Goal: Transaction & Acquisition: Purchase product/service

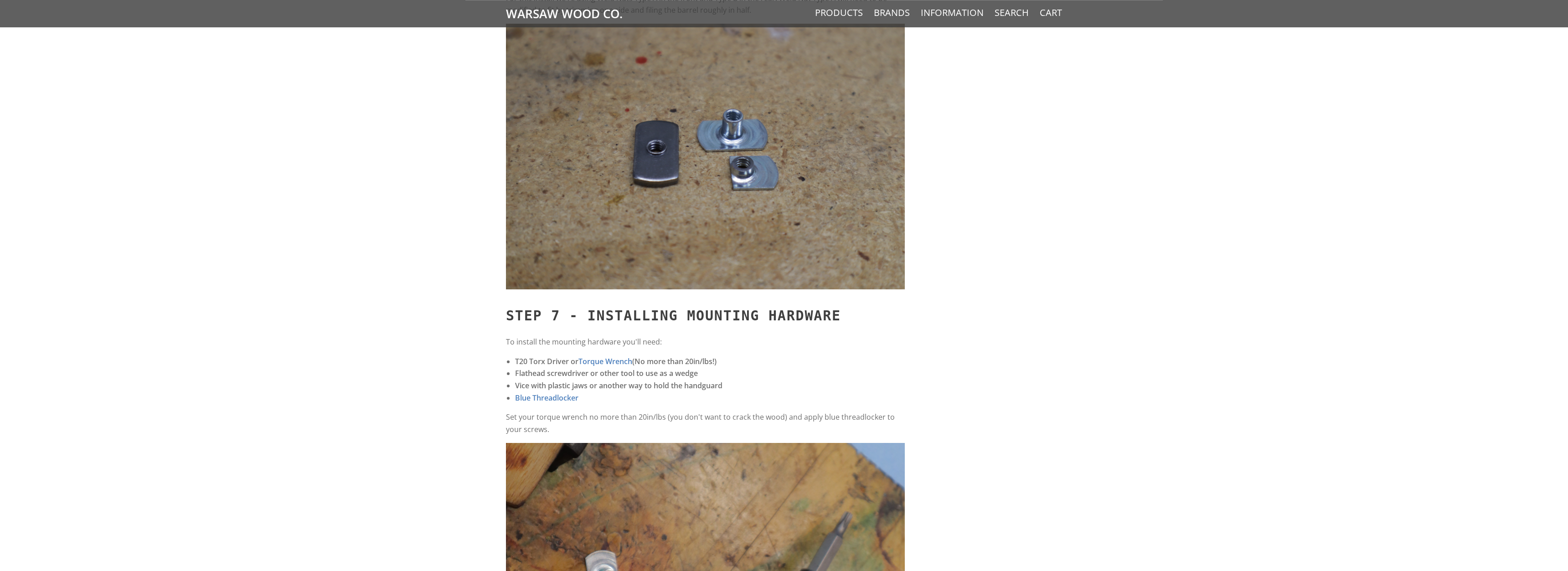
scroll to position [4556, 0]
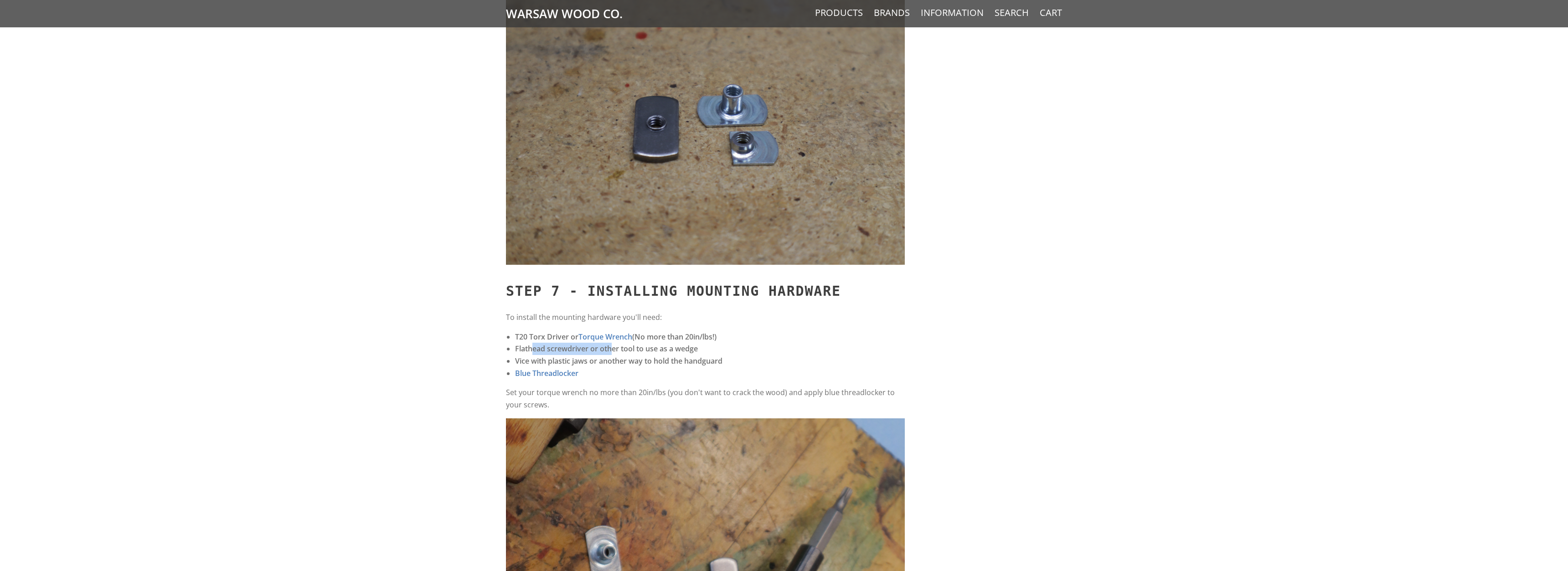
drag, startPoint x: 539, startPoint y: 344, endPoint x: 604, endPoint y: 344, distance: 65.0
click at [612, 351] on strong "Flathead screwdriver or other tool to use as a wedge" at bounding box center [606, 349] width 183 height 10
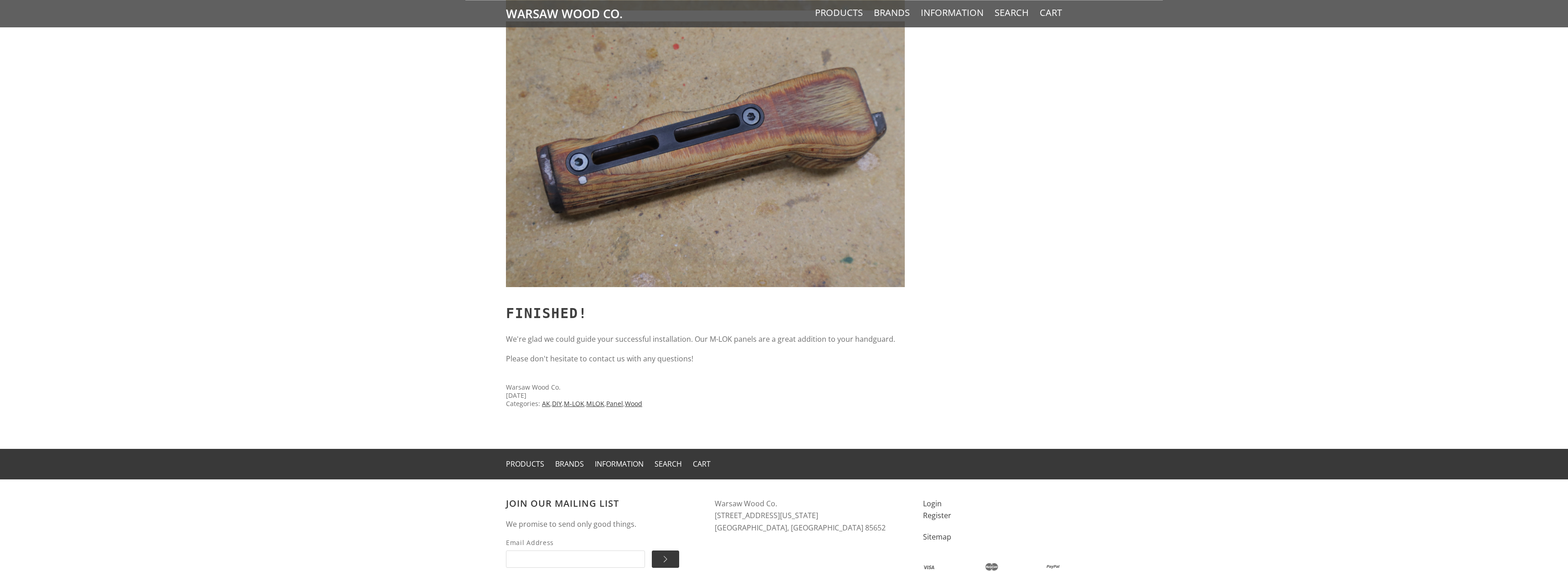
scroll to position [6463, 0]
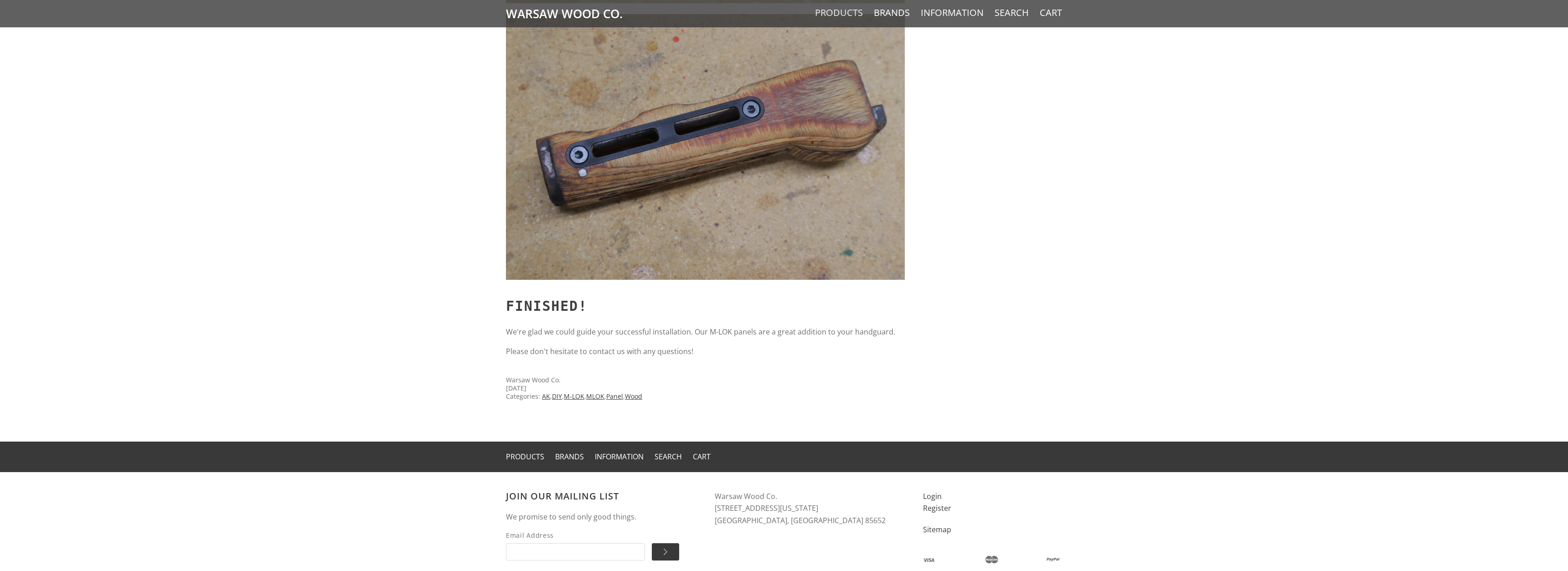
click at [847, 15] on link "Products" at bounding box center [839, 12] width 48 height 12
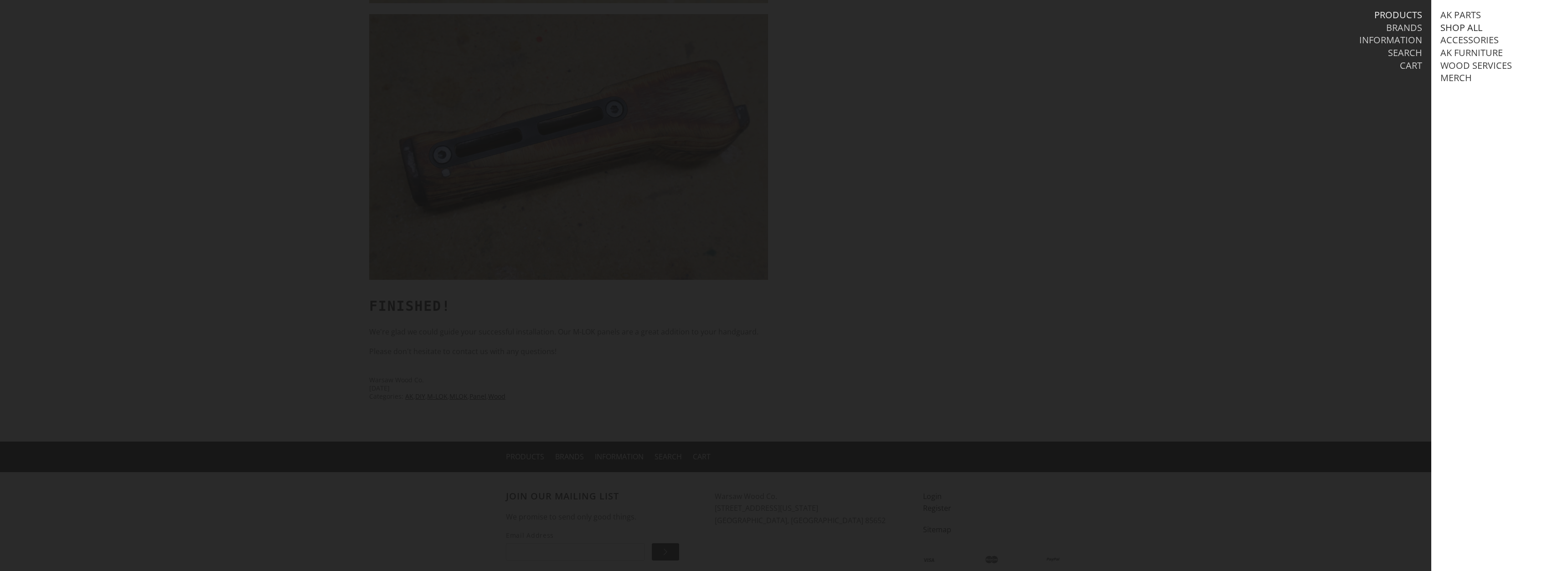
click at [1458, 28] on link "Shop All" at bounding box center [1461, 27] width 42 height 12
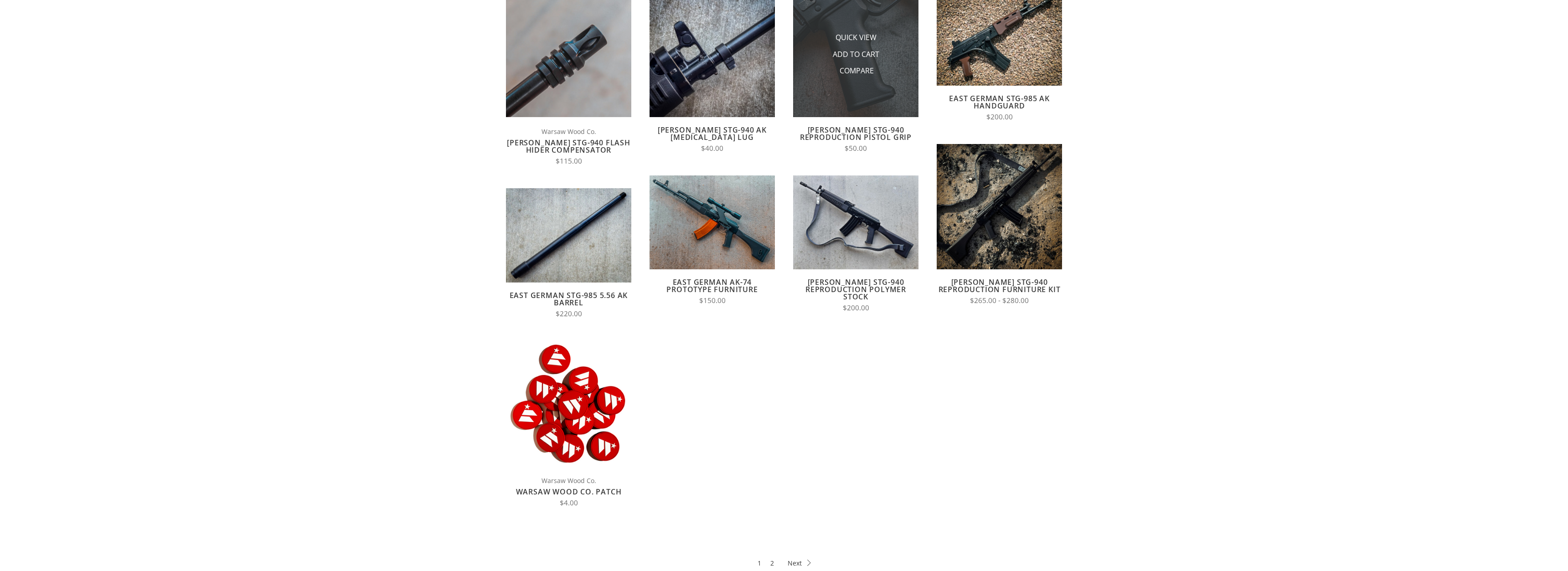
scroll to position [233, 0]
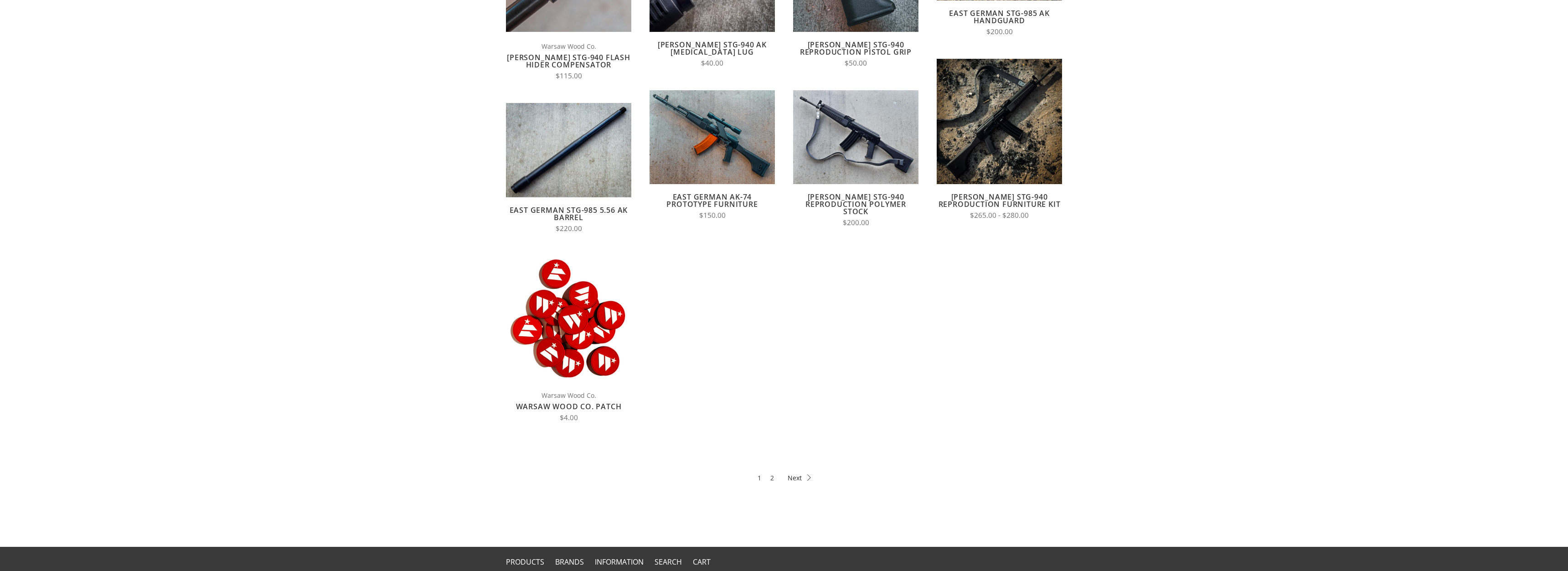
click at [810, 473] on link "Next" at bounding box center [799, 478] width 23 height 10
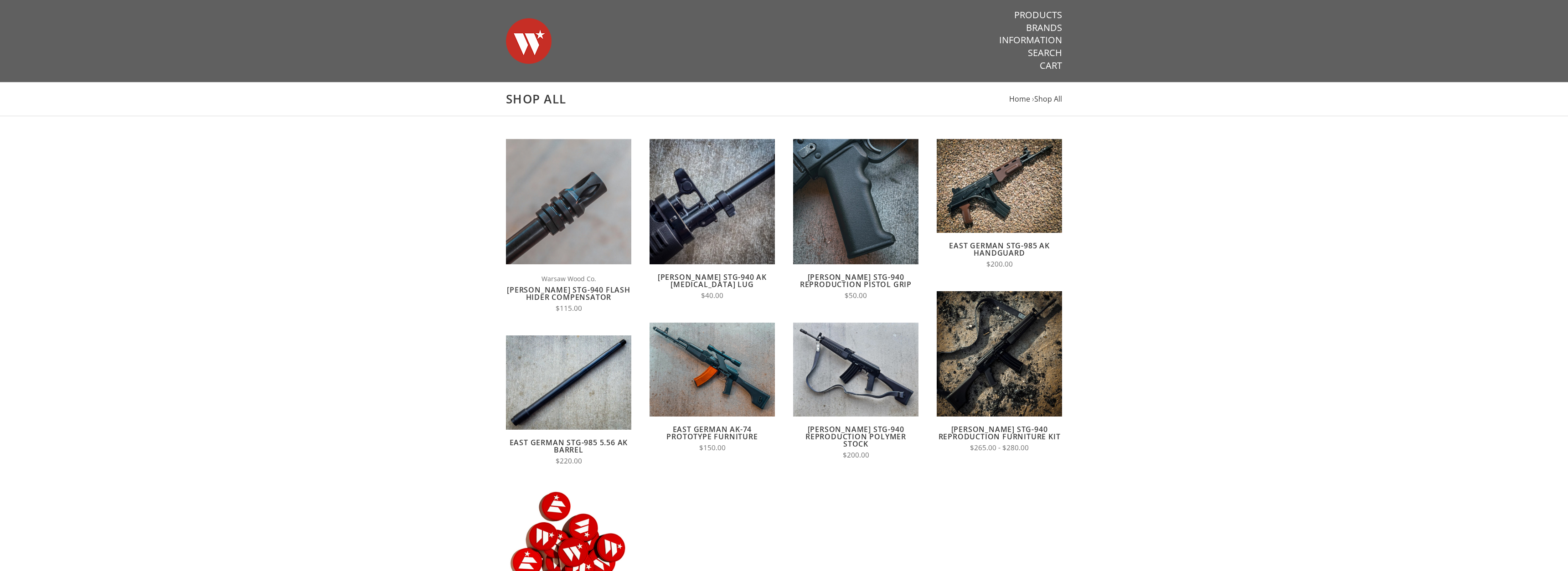
click at [872, 428] on link "[PERSON_NAME] STG-940 Reproduction Polymer Stock" at bounding box center [855, 436] width 100 height 24
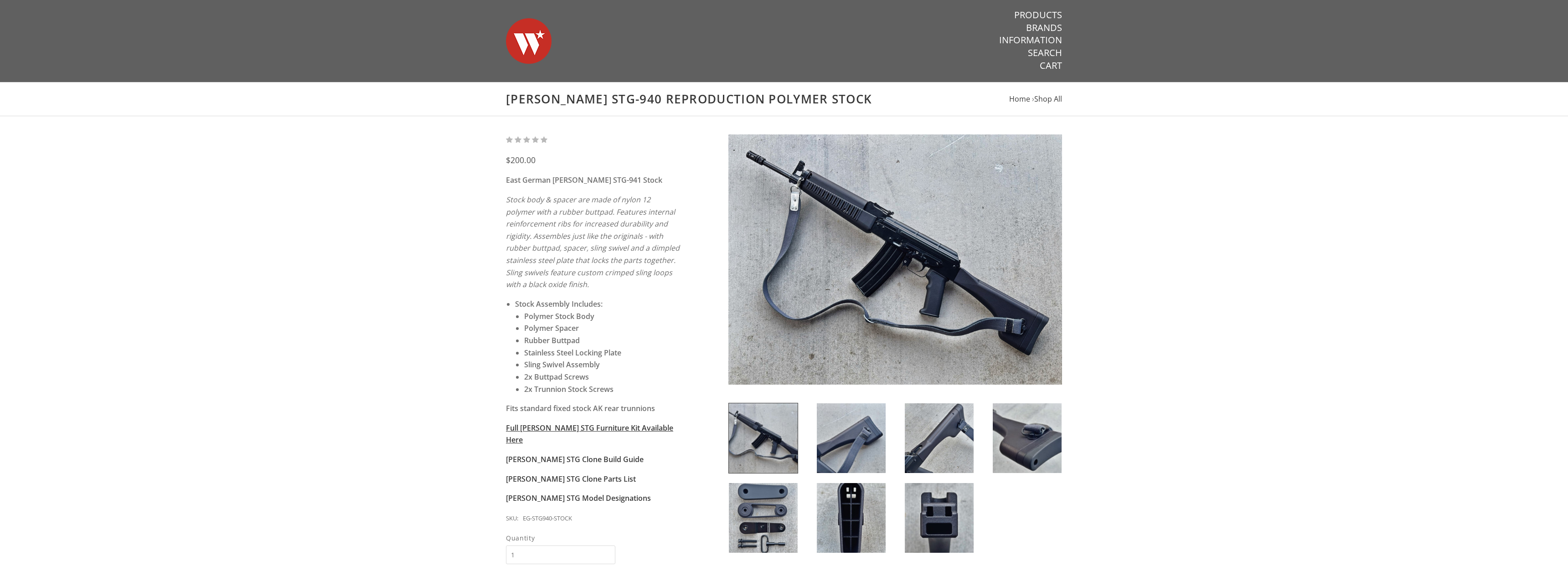
click at [870, 213] on img at bounding box center [895, 259] width 334 height 250
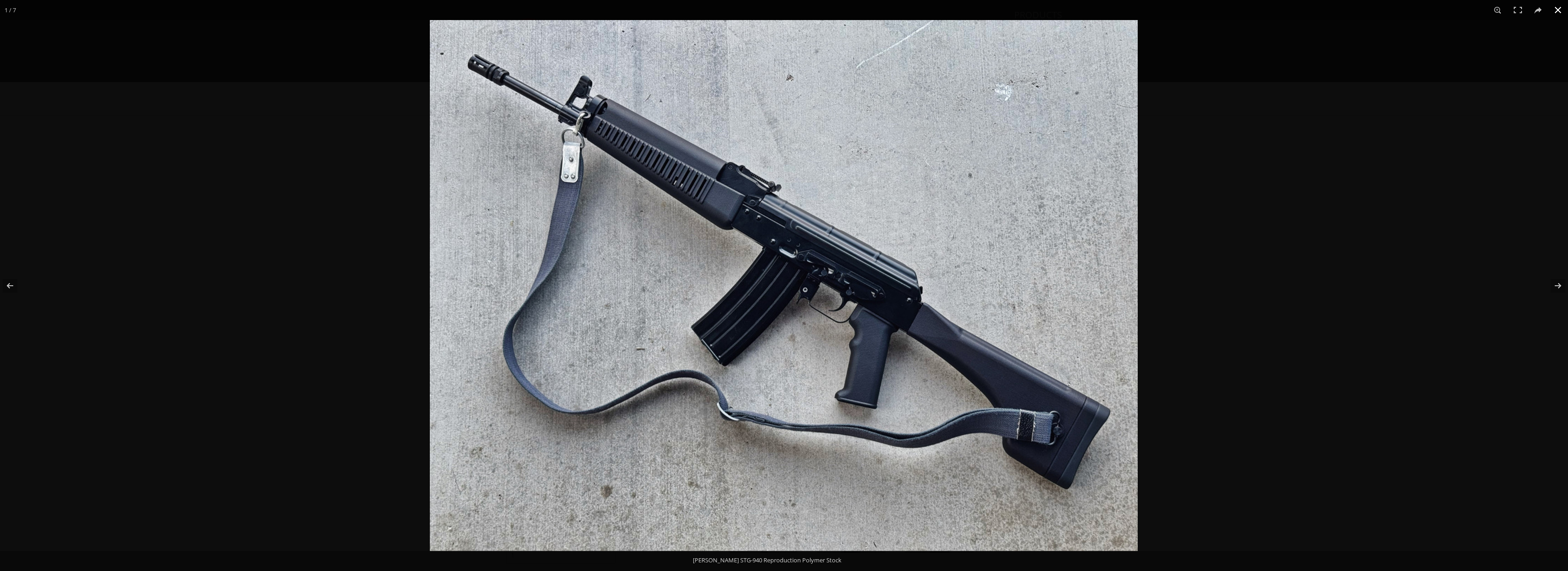
click at [1206, 201] on div at bounding box center [1214, 306] width 1568 height 571
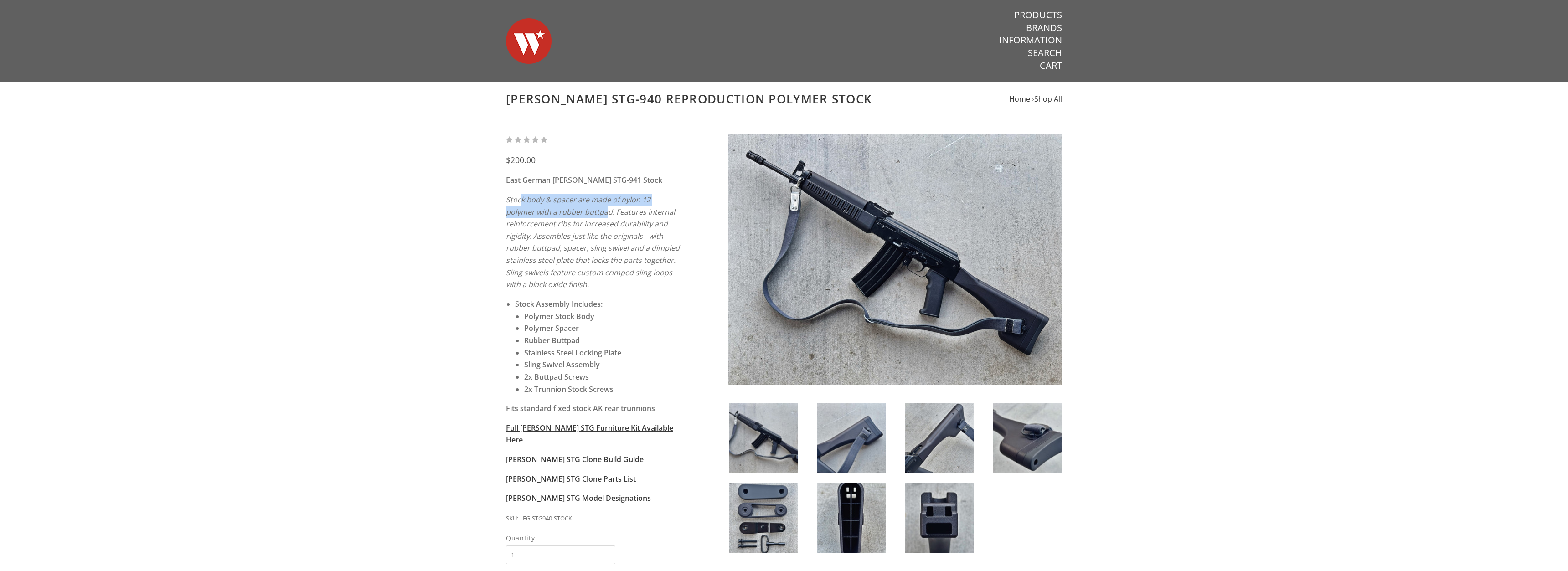
drag, startPoint x: 540, startPoint y: 203, endPoint x: 802, endPoint y: 328, distance: 290.3
click at [578, 215] on em "Stock body & spacer are made of nylon 12 polymer with a rubber buttpad. Feature…" at bounding box center [592, 242] width 173 height 95
click at [1032, 438] on img at bounding box center [1027, 438] width 69 height 70
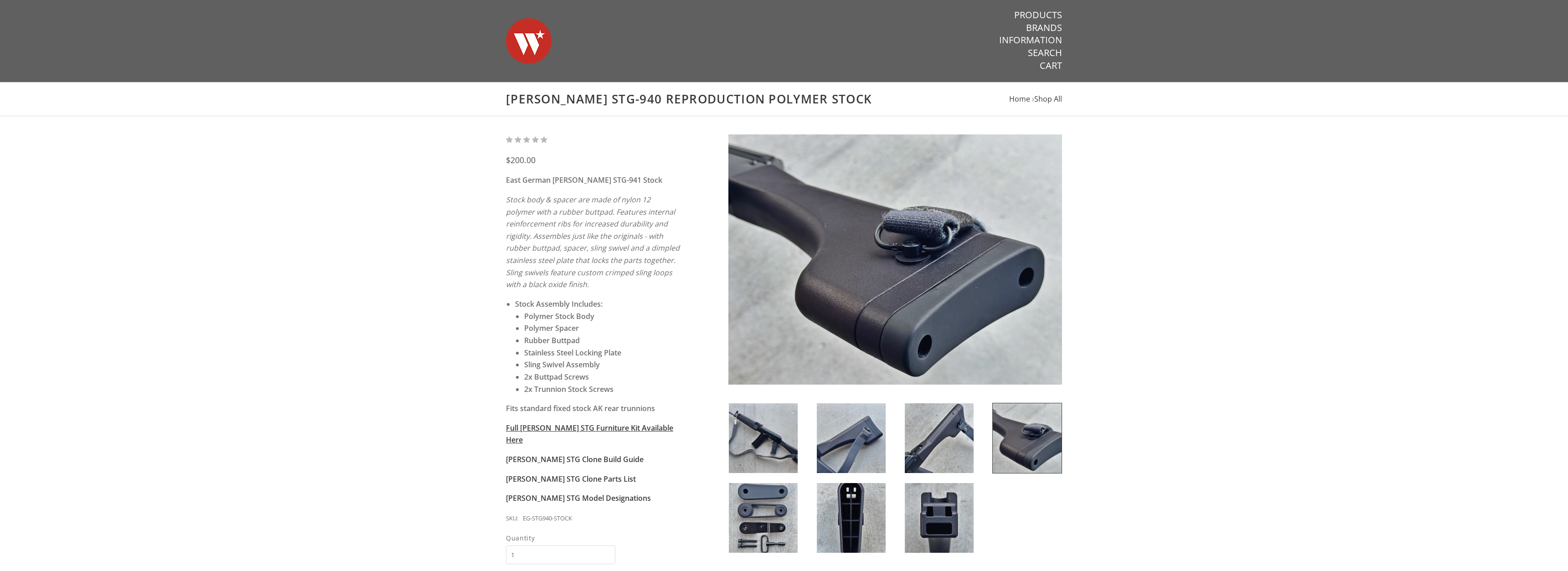
click at [987, 454] on div at bounding box center [1027, 438] width 88 height 71
click at [948, 447] on img at bounding box center [939, 438] width 69 height 70
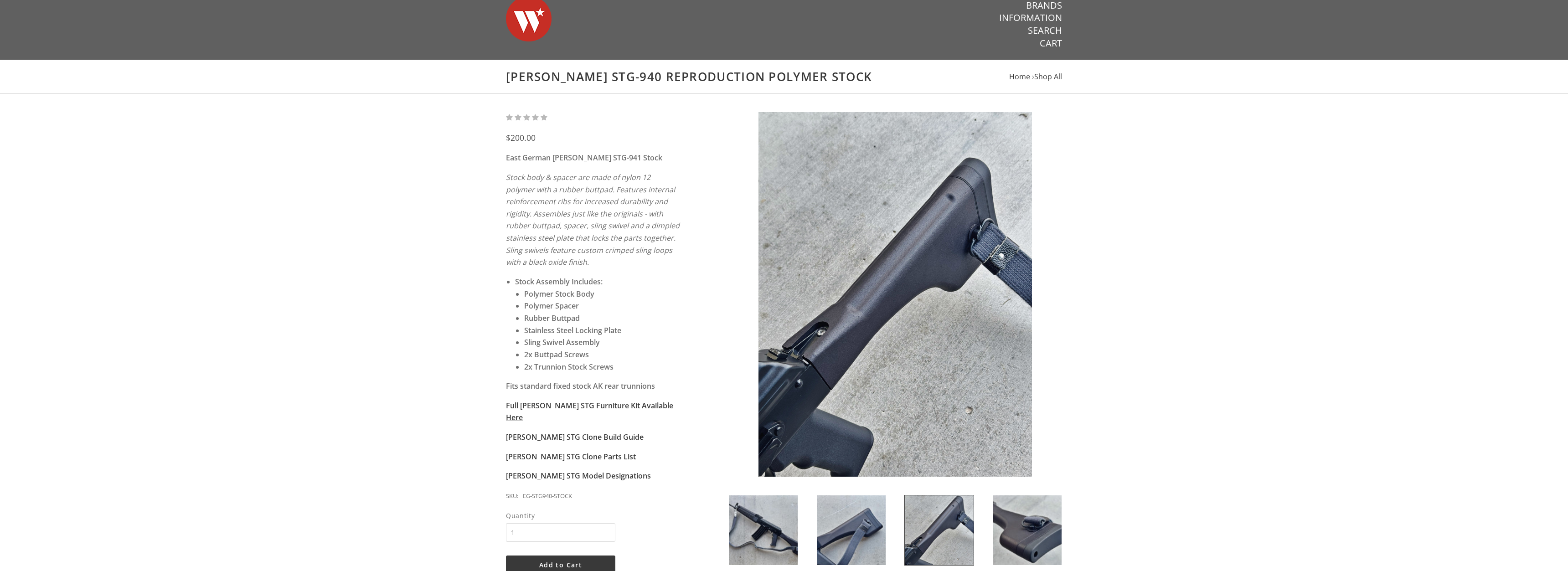
scroll to position [93, 0]
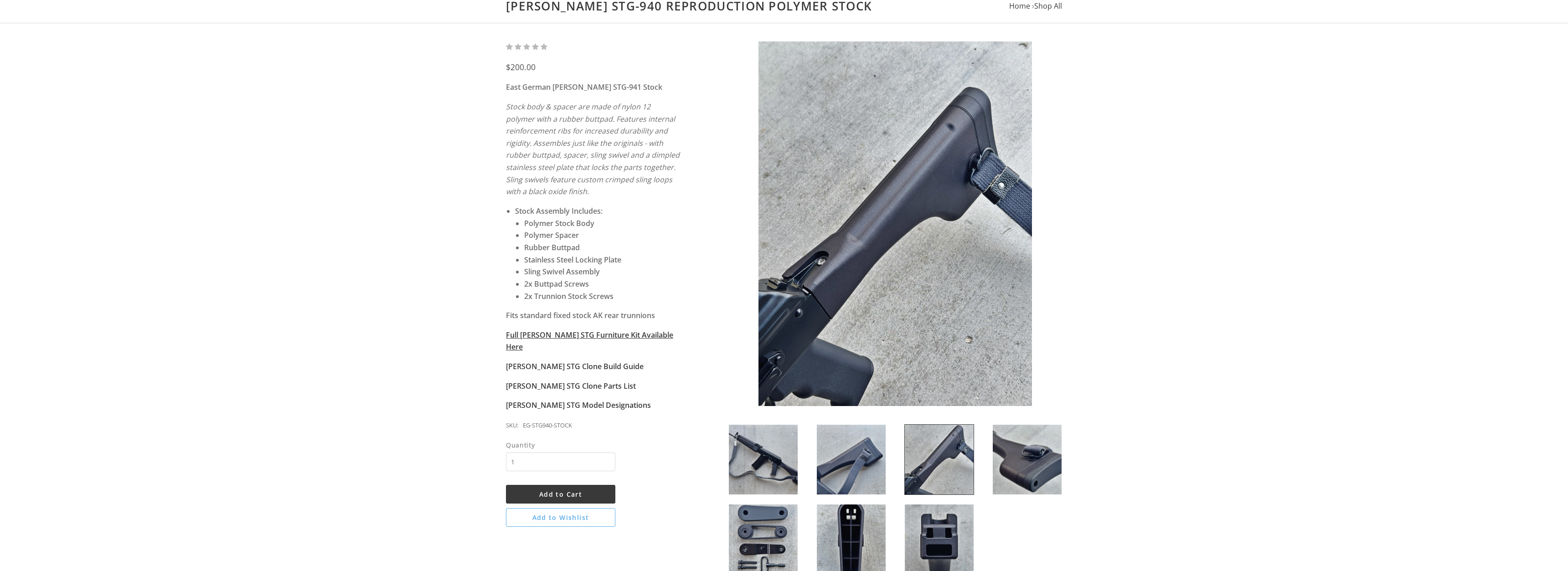
click at [831, 534] on img at bounding box center [851, 539] width 69 height 70
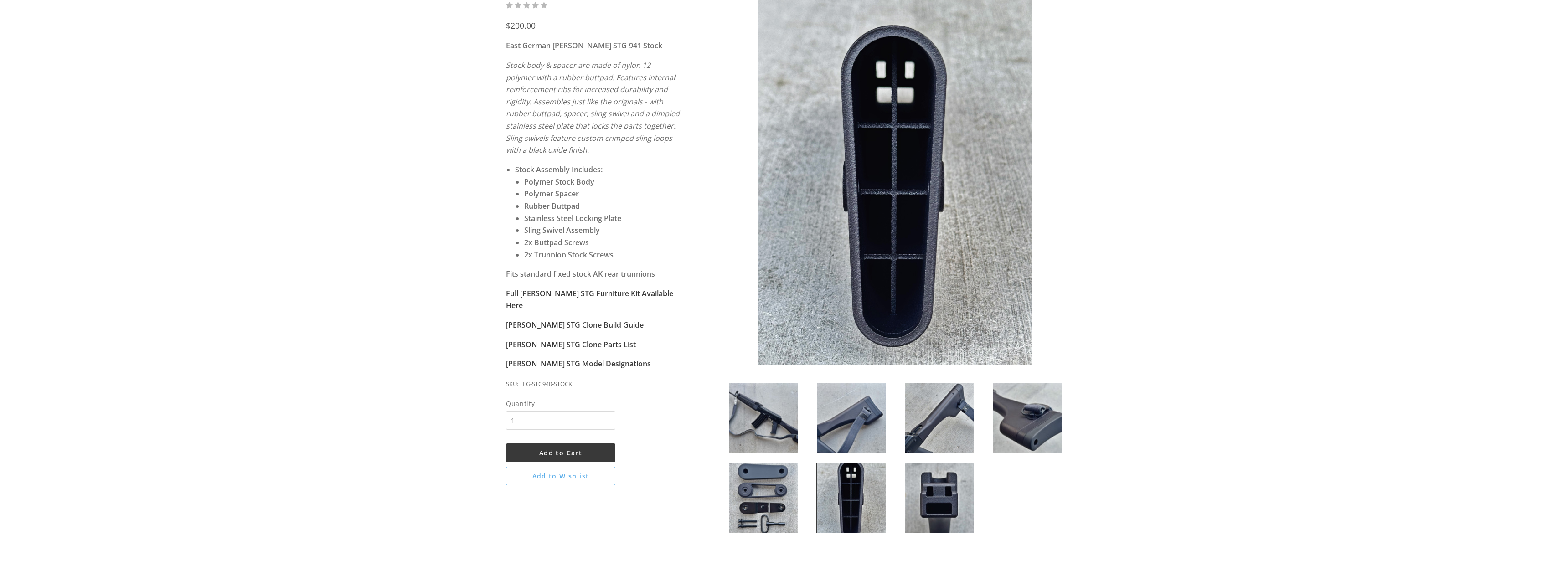
scroll to position [139, 0]
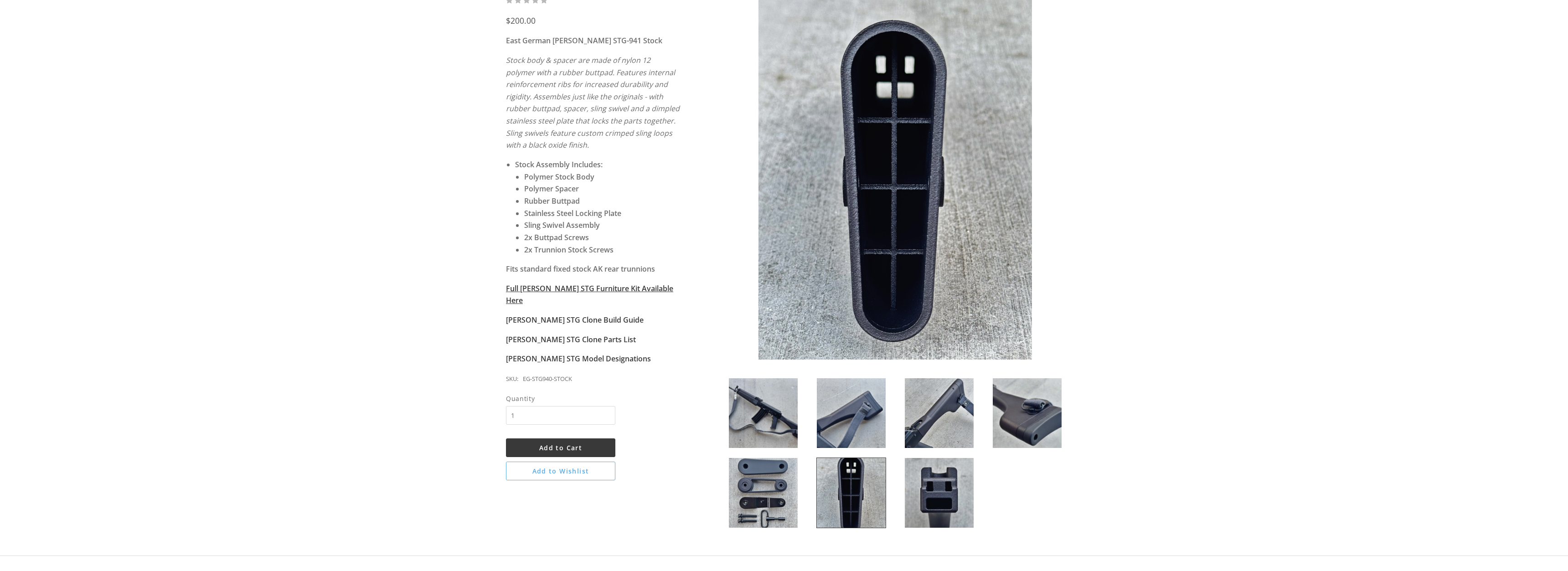
click at [781, 480] on img at bounding box center [763, 493] width 69 height 70
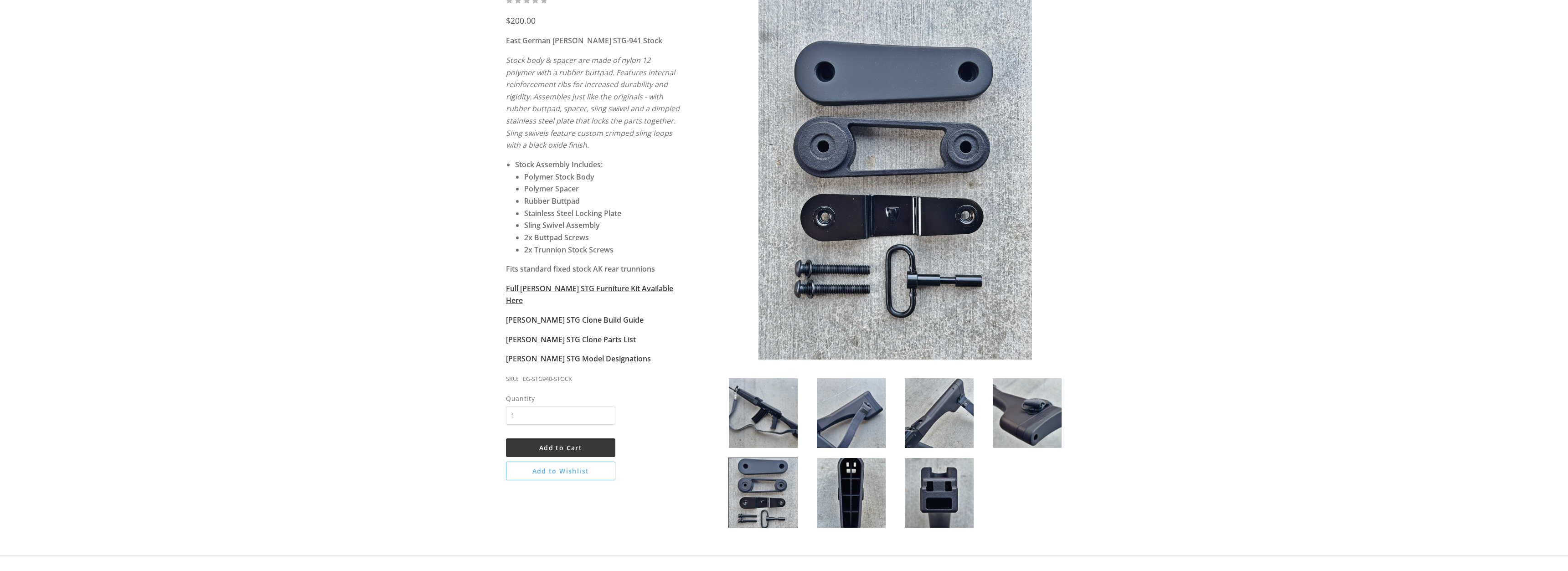
click at [937, 432] on img at bounding box center [939, 413] width 69 height 70
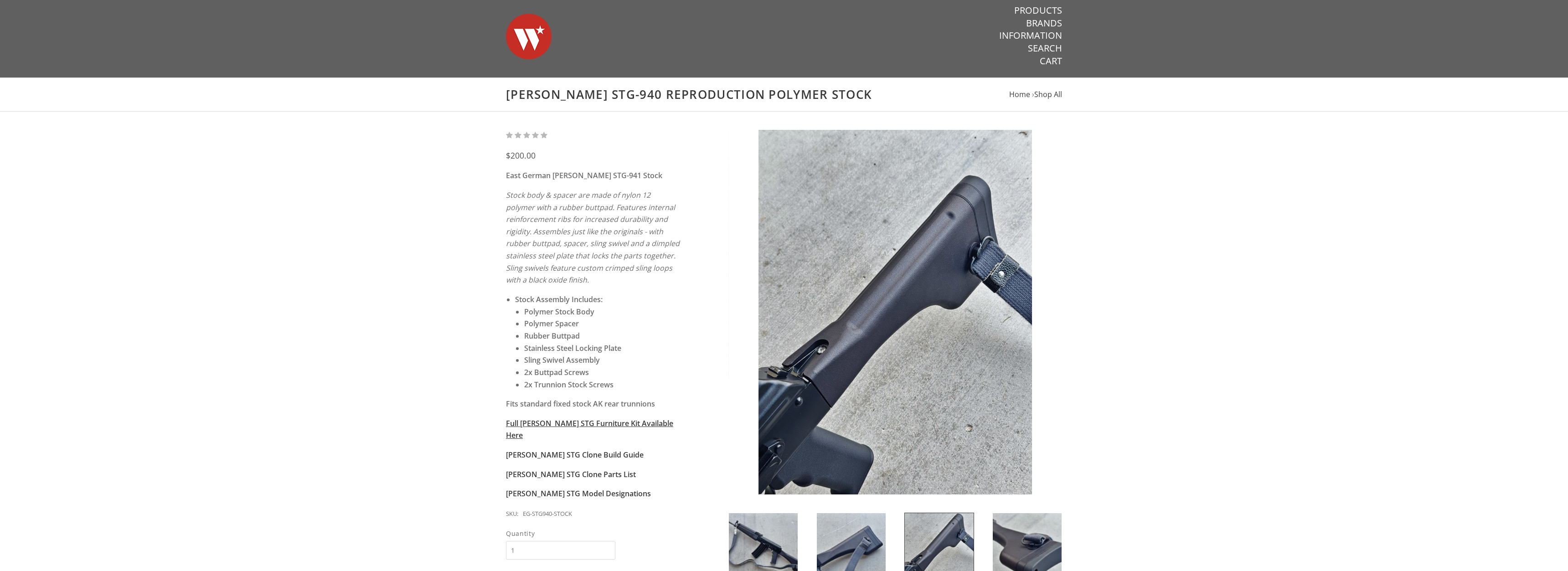
scroll to position [0, 0]
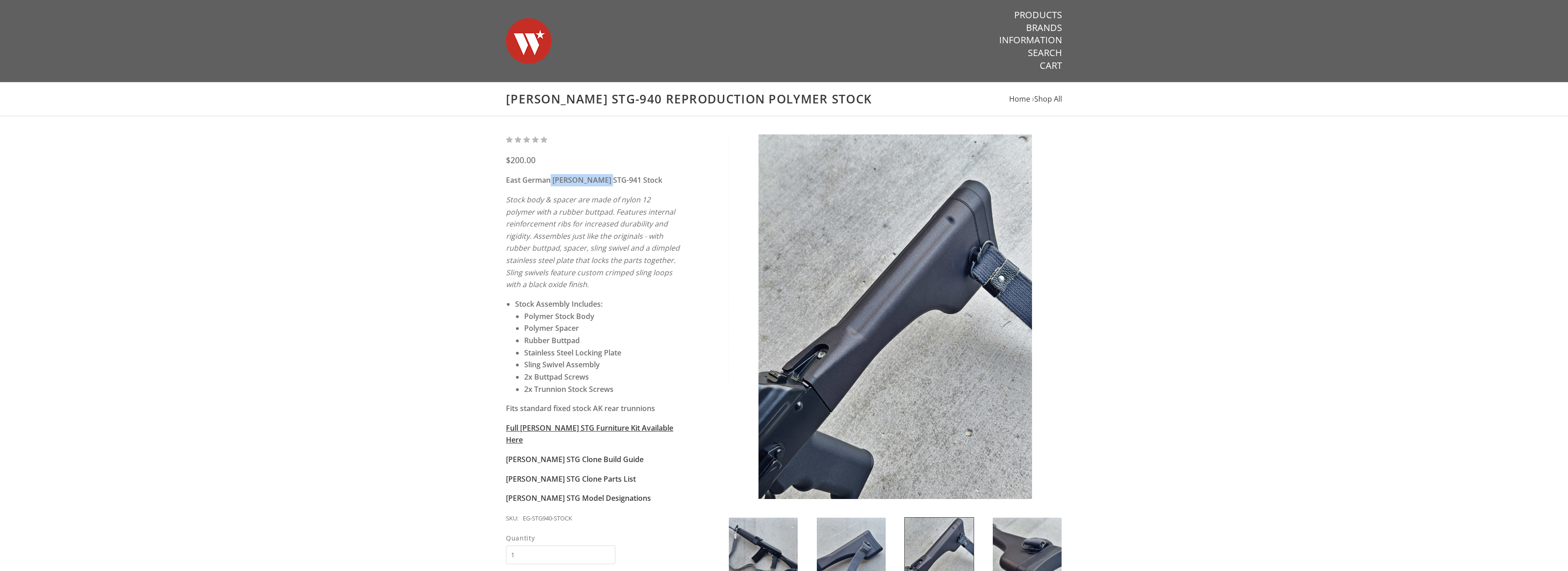
click at [606, 183] on strong "East German [PERSON_NAME] STG-941 Stock" at bounding box center [584, 180] width 156 height 10
